Goal: Register for event/course

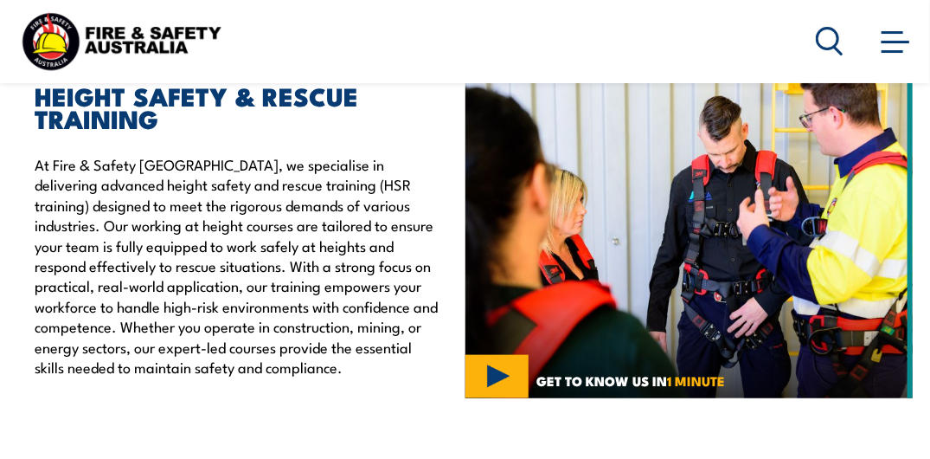
scroll to position [519, 0]
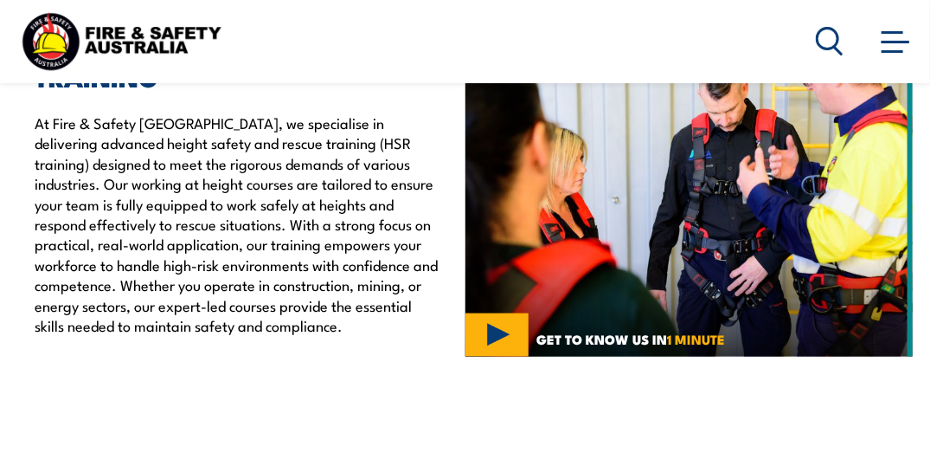
click at [501, 331] on img at bounding box center [690, 189] width 448 height 336
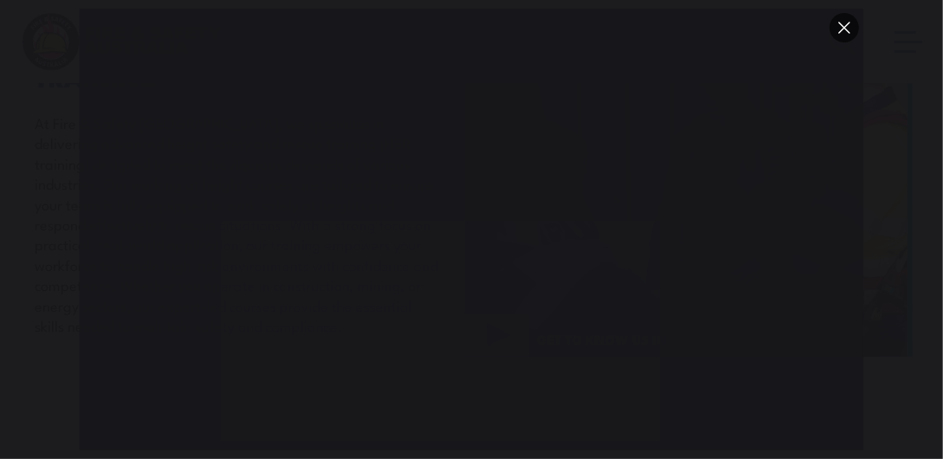
click at [846, 29] on button "You can close this modal content with the ESC key" at bounding box center [844, 27] width 29 height 29
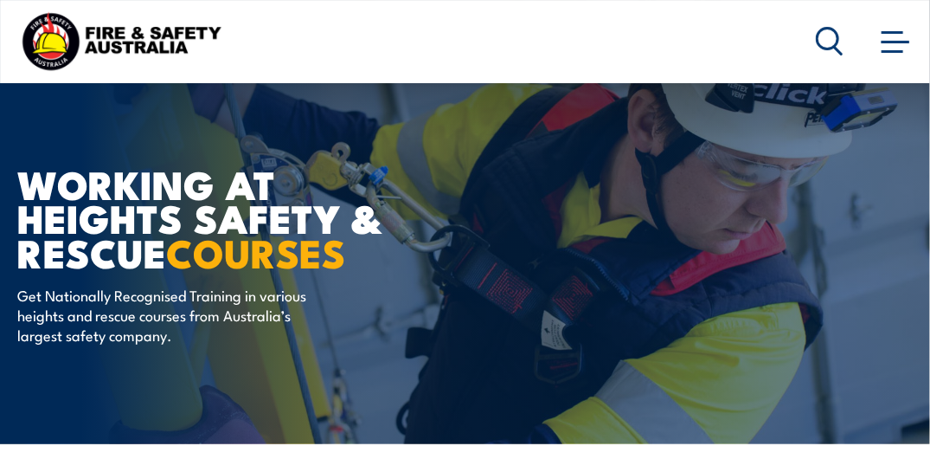
scroll to position [0, 0]
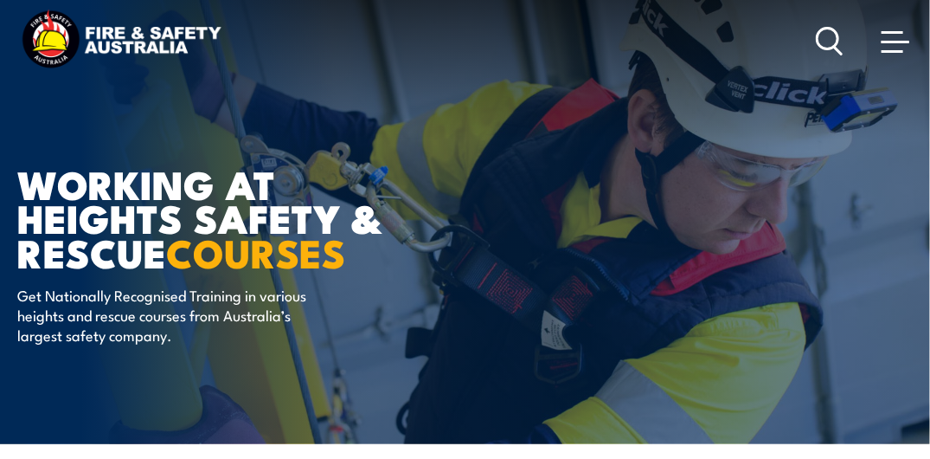
click at [887, 48] on span at bounding box center [896, 40] width 28 height 19
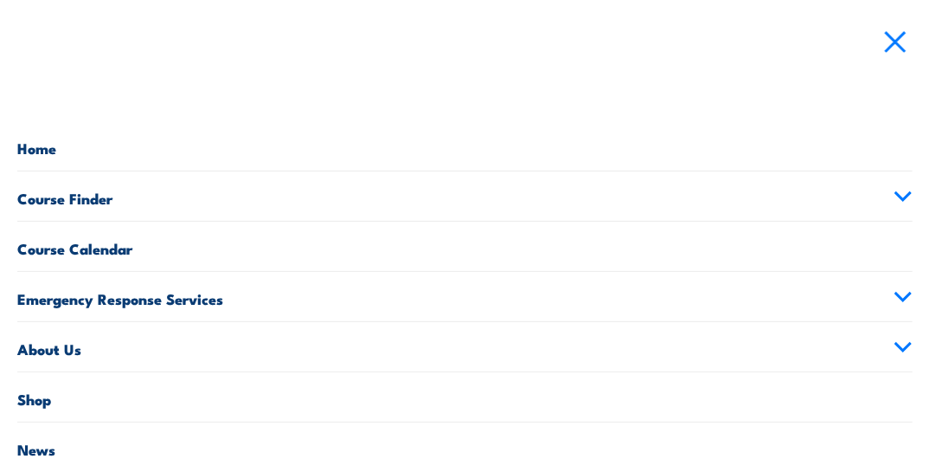
click at [118, 246] on link "Course Calendar" at bounding box center [465, 246] width 896 height 49
click at [112, 247] on link "Course Calendar" at bounding box center [465, 246] width 896 height 49
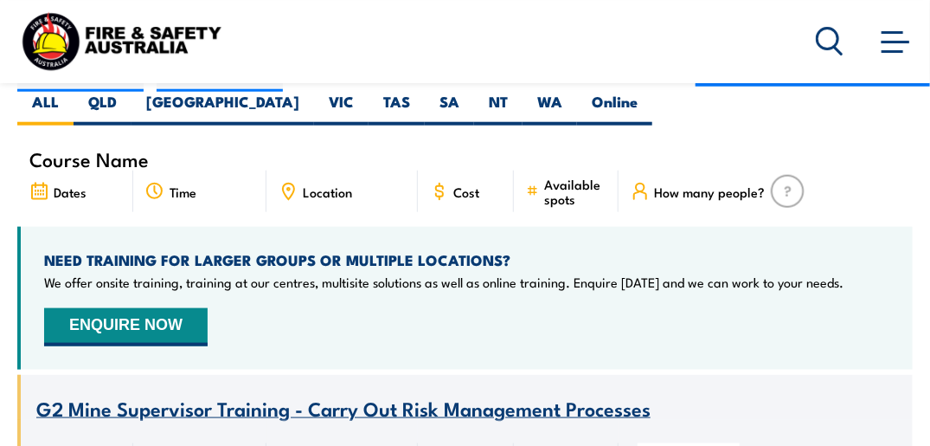
scroll to position [433, 0]
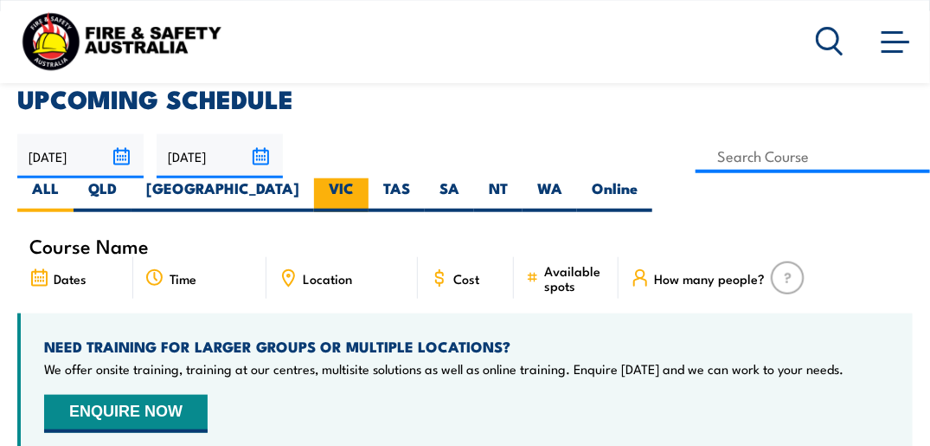
click at [314, 190] on label "VIC" at bounding box center [341, 195] width 55 height 34
click at [354, 190] on input "VIC" at bounding box center [359, 183] width 11 height 11
radio input "true"
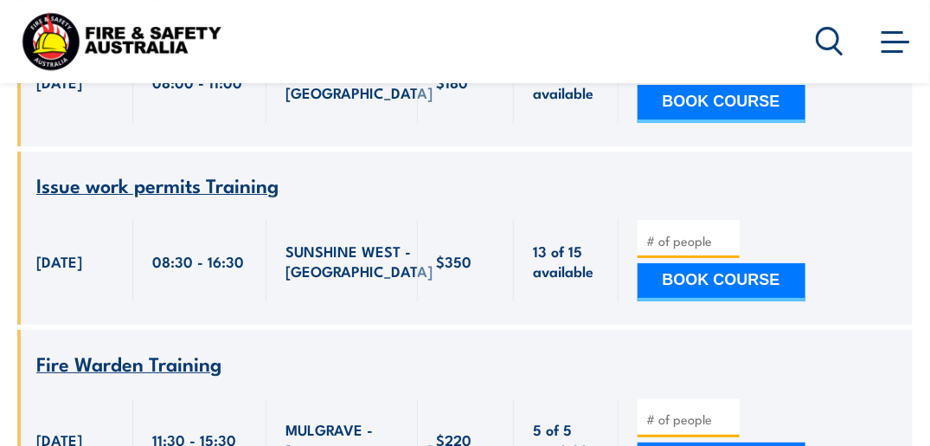
scroll to position [6490, 0]
